Goal: Task Accomplishment & Management: Manage account settings

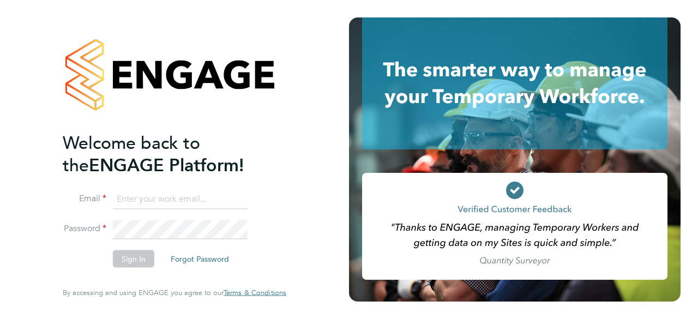
type input "Mark.pedrick@brightonandhovealbion.com"
click at [134, 266] on button "Sign In" at bounding box center [133, 258] width 41 height 17
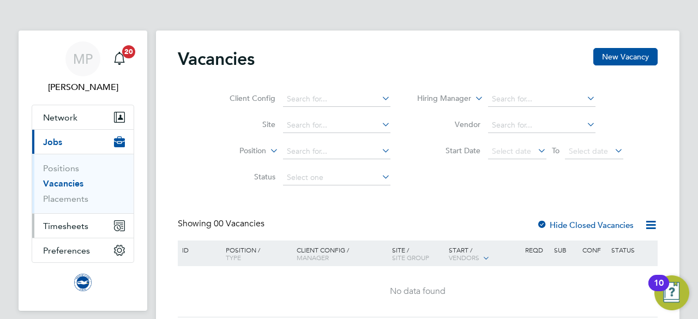
click at [67, 226] on span "Timesheets" at bounding box center [65, 226] width 45 height 10
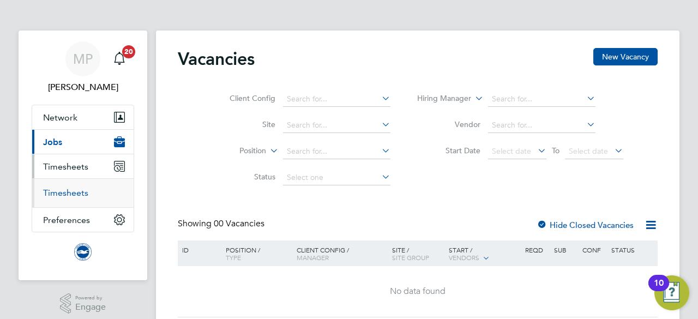
click at [71, 195] on link "Timesheets" at bounding box center [65, 193] width 45 height 10
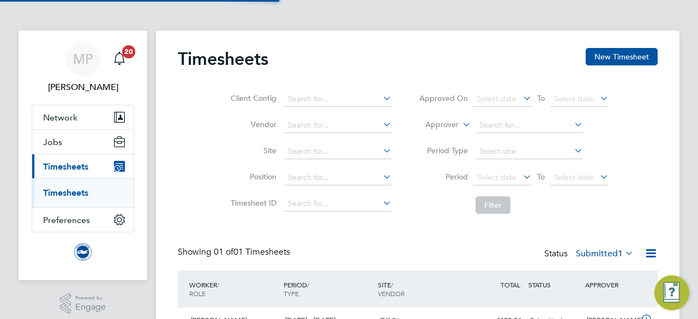
scroll to position [27, 94]
click at [663, 144] on div "Timesheets New Timesheet Client Config Vendor Site Position Timesheet ID Approv…" at bounding box center [417, 203] width 523 height 345
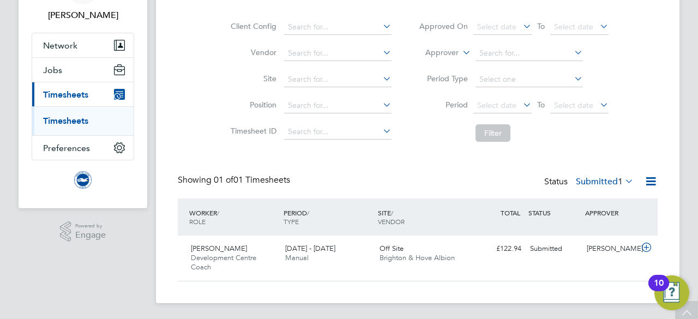
scroll to position [73, 0]
click at [227, 254] on span "Development Centre Coach" at bounding box center [223, 261] width 65 height 19
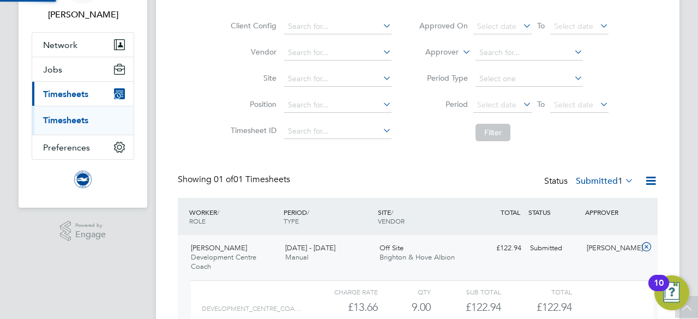
scroll to position [19, 106]
click at [677, 183] on div "Timesheets New Timesheet Client Config Vendor Site Position Timesheet ID Approv…" at bounding box center [417, 180] width 523 height 445
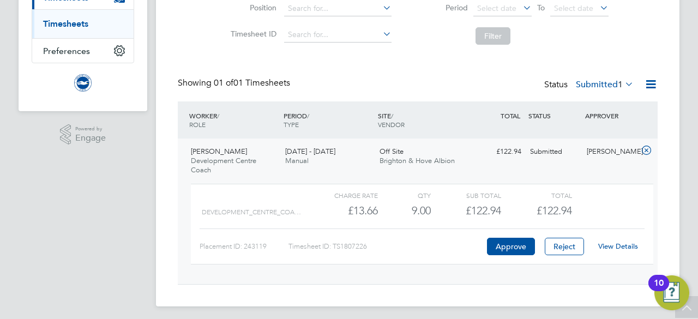
scroll to position [173, 0]
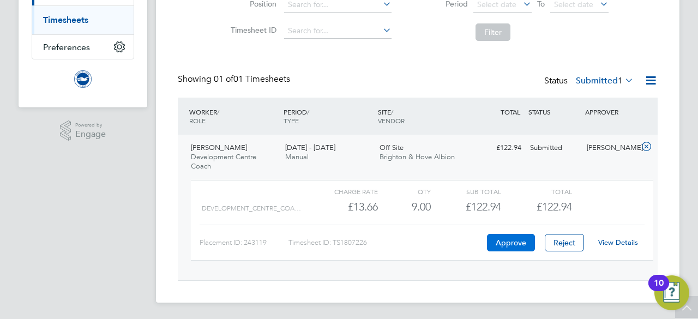
click at [520, 242] on button "Approve" at bounding box center [511, 242] width 48 height 17
click at [499, 244] on button "Approve" at bounding box center [511, 242] width 48 height 17
click at [75, 19] on link "Timesheets" at bounding box center [65, 20] width 45 height 10
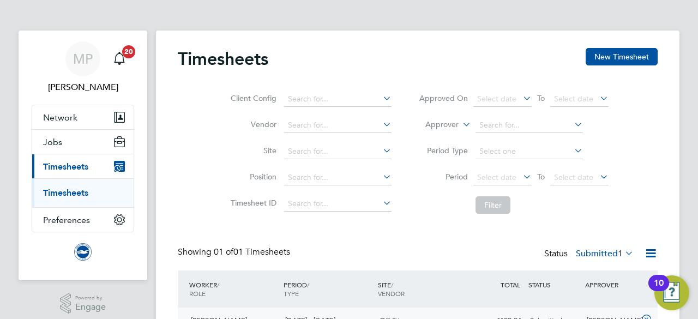
click at [72, 197] on link "Timesheets" at bounding box center [65, 193] width 45 height 10
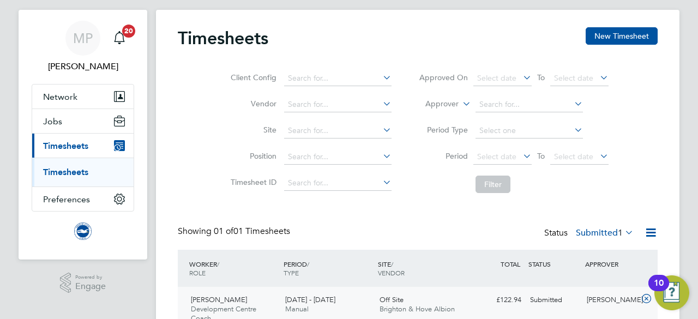
scroll to position [22, 0]
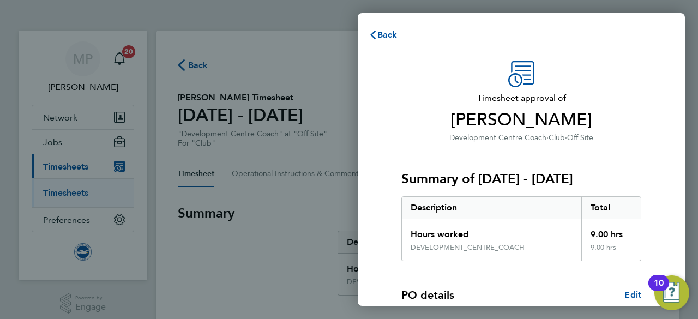
click at [669, 56] on div "Timesheet approval of [PERSON_NAME] Development Centre Coach · Club · Off Site …" at bounding box center [521, 263] width 327 height 430
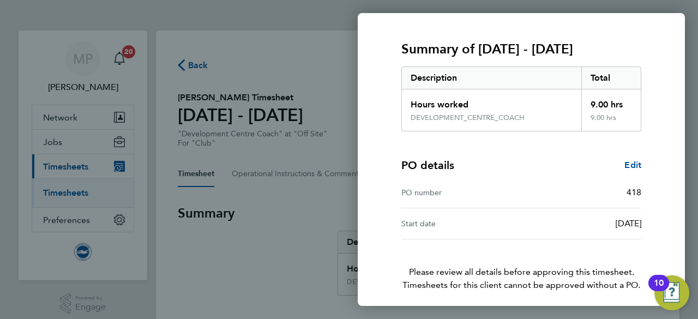
scroll to position [171, 0]
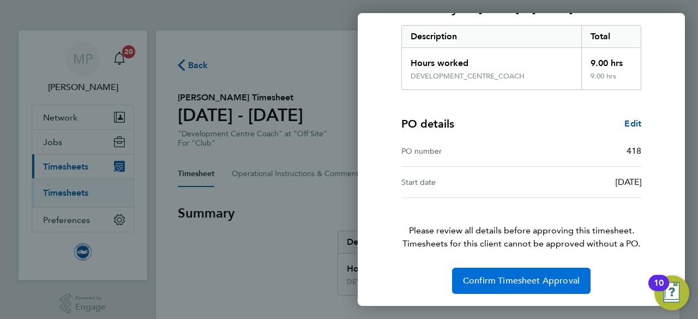
click at [538, 281] on span "Confirm Timesheet Approval" at bounding box center [521, 280] width 117 height 11
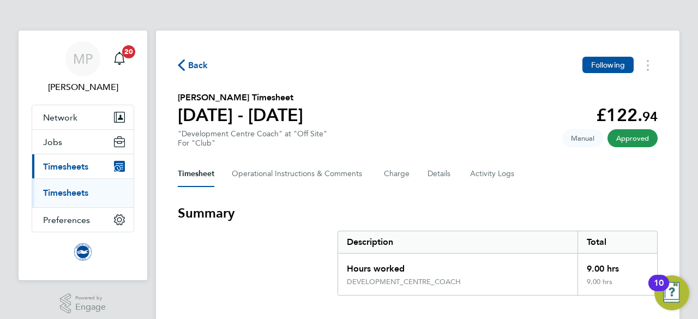
click at [68, 198] on ul "Timesheets" at bounding box center [82, 192] width 101 height 29
click at [68, 192] on link "Timesheets" at bounding box center [65, 193] width 45 height 10
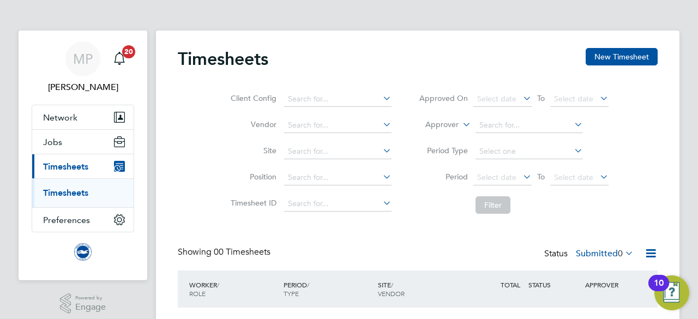
click at [697, 251] on div "MP Mark Pedrick Notifications 20 Applications: Network Sites Workers Jobs Posit…" at bounding box center [349, 199] width 698 height 398
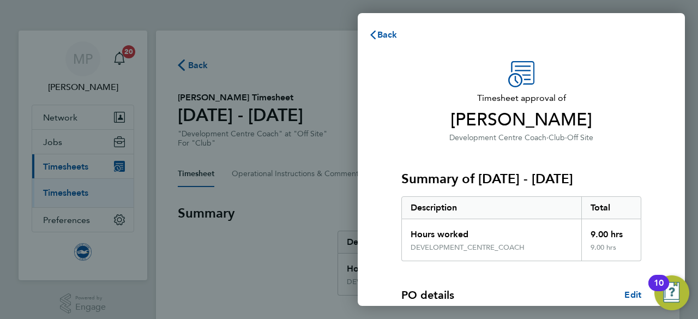
click at [678, 245] on div "Timesheet approval of [PERSON_NAME] Development Centre Coach · Club · Off Site …" at bounding box center [521, 263] width 327 height 430
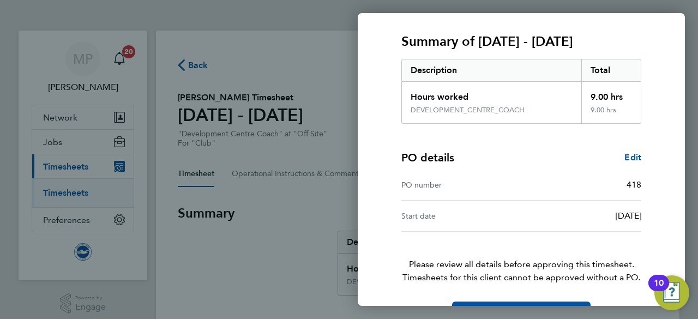
scroll to position [171, 0]
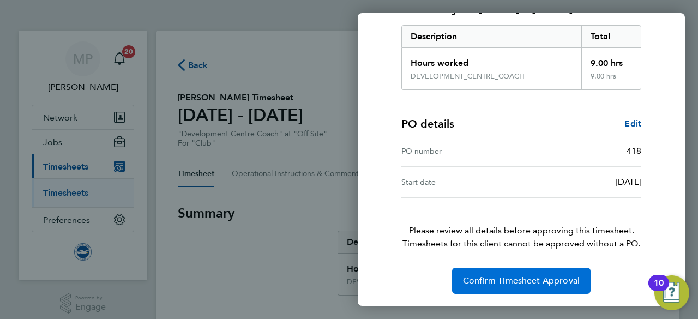
click at [556, 269] on button "Confirm Timesheet Approval" at bounding box center [521, 281] width 138 height 26
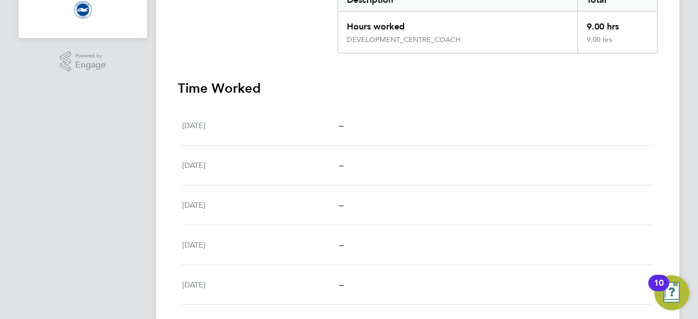
scroll to position [305, 0]
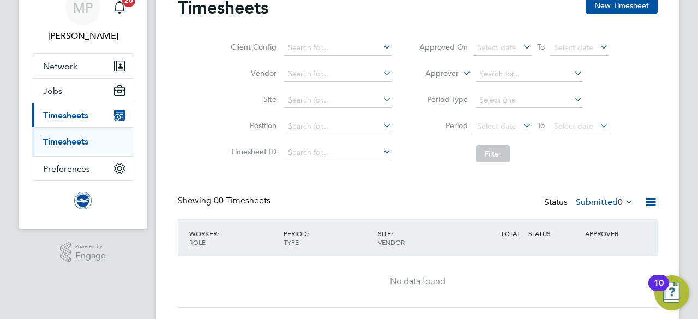
scroll to position [78, 0]
